Goal: Information Seeking & Learning: Check status

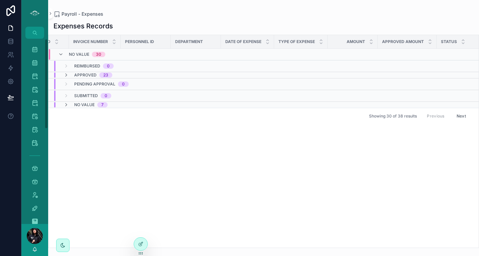
drag, startPoint x: 46, startPoint y: 109, endPoint x: 59, endPoint y: -1, distance: 111.0
click at [59, 0] on html "Master Calendar 1,764 Tour Calendar 819 Vancouver Calendar 495 Sunshine Coast C…" at bounding box center [239, 128] width 479 height 256
click at [33, 49] on icon "scrollable content" at bounding box center [34, 49] width 7 height 7
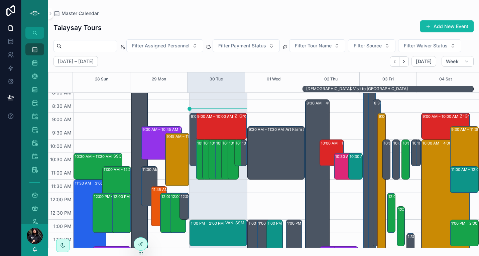
scroll to position [66, 0]
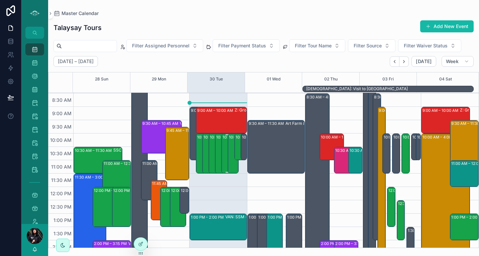
click at [222, 144] on div "10:00 AM – 11:30 AM VAN: TT - [PERSON_NAME] (3) [PERSON_NAME], TW:UPAW-TNHB" at bounding box center [226, 153] width 9 height 39
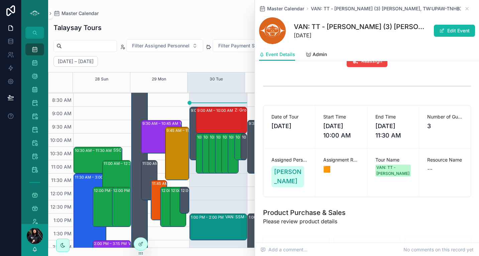
scroll to position [42, 0]
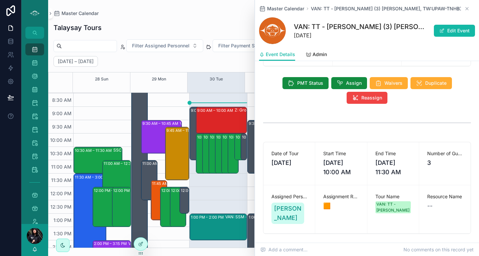
click at [464, 8] on icon "scrollable content" at bounding box center [466, 8] width 5 height 5
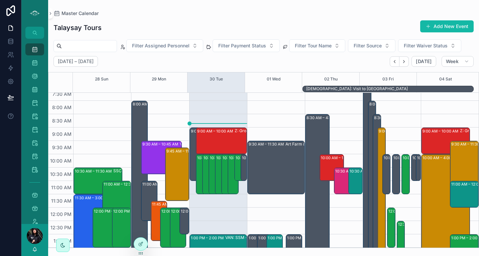
scroll to position [44, 0]
